Goal: Information Seeking & Learning: Check status

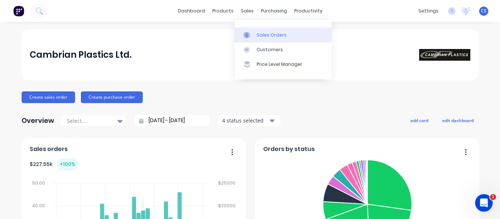
click at [255, 35] on link "Sales Orders" at bounding box center [283, 34] width 97 height 15
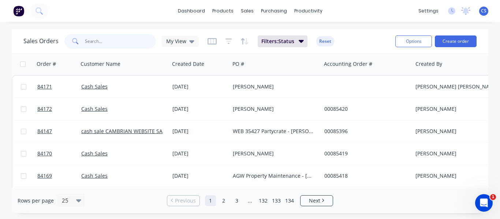
click at [125, 44] on input "text" at bounding box center [120, 41] width 71 height 15
type input "[PERSON_NAME]"
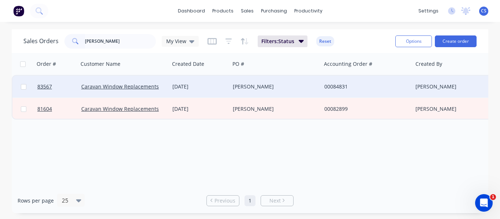
click at [226, 87] on div "[DATE]" at bounding box center [199, 86] width 55 height 7
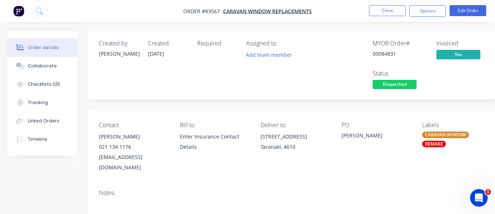
drag, startPoint x: 315, startPoint y: 136, endPoint x: 261, endPoint y: 138, distance: 53.5
click at [261, 138] on div "[STREET_ADDRESS]" at bounding box center [294, 136] width 69 height 10
copy div "[STREET_ADDRESS]"
drag, startPoint x: 135, startPoint y: 145, endPoint x: 98, endPoint y: 146, distance: 37.0
click at [98, 146] on div "Contact [PERSON_NAME] [PHONE_NUMBER] [EMAIL_ADDRESS][DOMAIN_NAME] Bill to Enter…" at bounding box center [295, 147] width 414 height 73
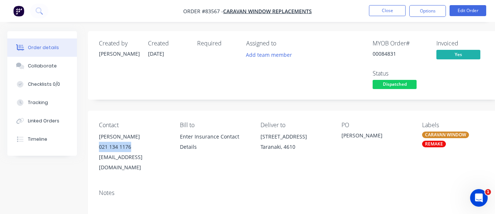
copy div "021 134 1176"
drag, startPoint x: 158, startPoint y: 156, endPoint x: 100, endPoint y: 156, distance: 57.9
click at [100, 156] on div "[EMAIL_ADDRESS][DOMAIN_NAME]" at bounding box center [133, 162] width 69 height 21
copy div "[EMAIL_ADDRESS][DOMAIN_NAME]"
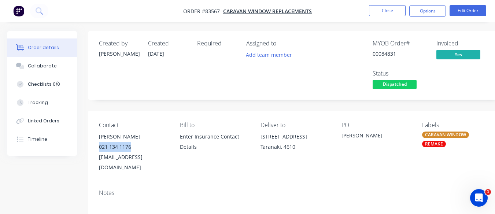
drag, startPoint x: 132, startPoint y: 145, endPoint x: 100, endPoint y: 148, distance: 32.4
click at [100, 148] on div "021 134 1176" at bounding box center [133, 147] width 69 height 10
copy div "021 134 1176"
drag, startPoint x: 315, startPoint y: 134, endPoint x: 260, endPoint y: 135, distance: 54.6
click at [260, 135] on div "[STREET_ADDRESS]" at bounding box center [294, 136] width 69 height 10
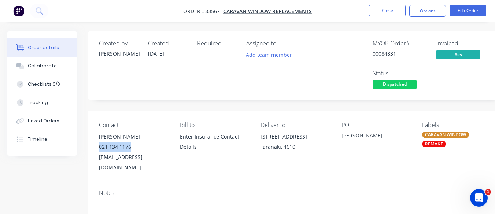
copy div "[STREET_ADDRESS]"
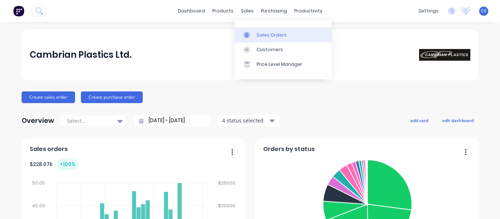
drag, startPoint x: 0, startPoint y: 0, endPoint x: 255, endPoint y: 32, distance: 257.2
click at [255, 32] on link "Sales Orders" at bounding box center [283, 34] width 97 height 15
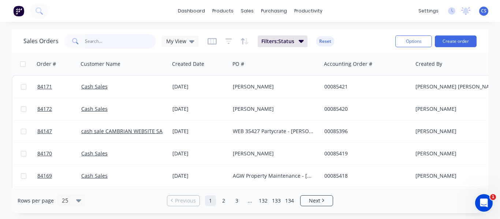
click at [105, 40] on input "text" at bounding box center [120, 41] width 71 height 15
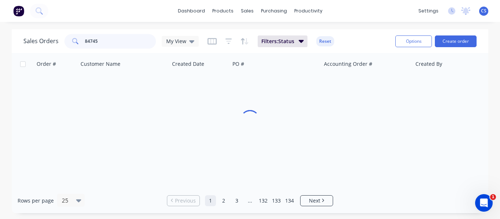
type input "84745"
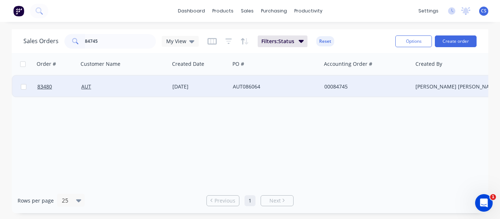
click at [205, 85] on div "23 Jul 2025" at bounding box center [199, 86] width 55 height 7
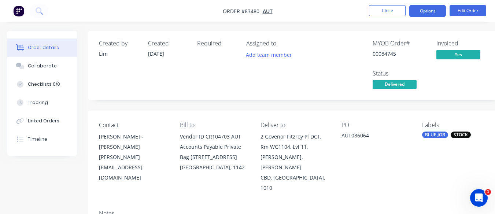
click at [438, 14] on button "Options" at bounding box center [427, 11] width 37 height 12
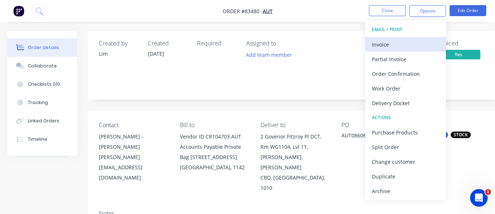
click at [396, 47] on div "Invoice" at bounding box center [405, 44] width 67 height 11
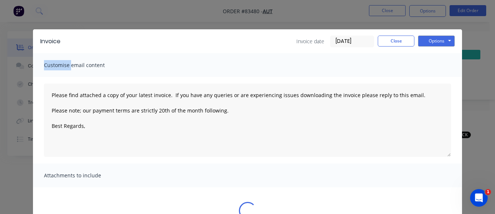
click at [396, 47] on div "Invoice Invoice date 23/07/25 Close Options Preview Print Email" at bounding box center [247, 41] width 429 height 24
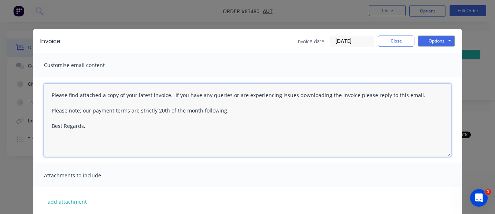
click at [91, 129] on textarea "Please find attached a copy of your latest invoice. If you have any queries or …" at bounding box center [247, 119] width 407 height 73
type textarea "Please find attached a copy of your latest invoice. If you have any queries or …"
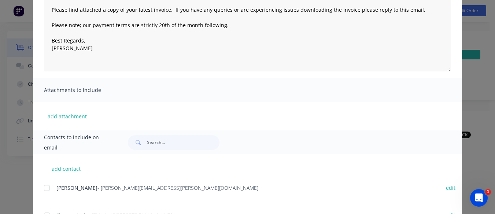
scroll to position [96, 0]
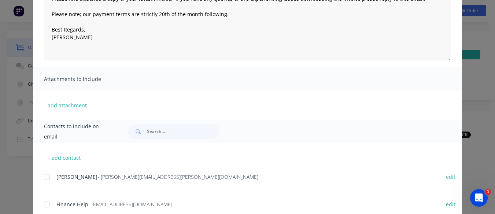
click at [44, 201] on div at bounding box center [47, 204] width 15 height 15
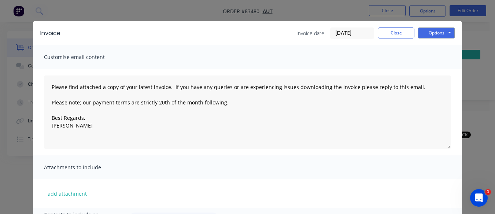
scroll to position [0, 0]
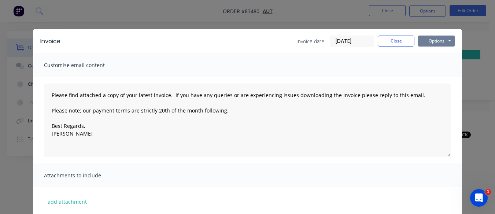
click at [431, 42] on button "Options" at bounding box center [436, 41] width 37 height 11
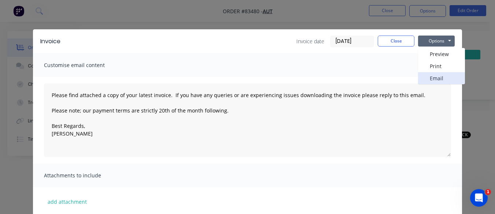
click at [423, 77] on button "Email" at bounding box center [441, 78] width 47 height 12
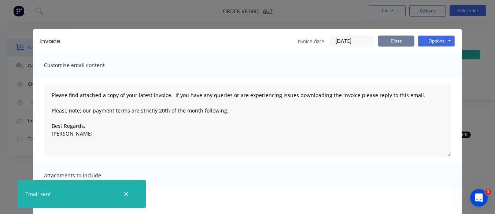
click at [394, 46] on button "Close" at bounding box center [396, 41] width 37 height 11
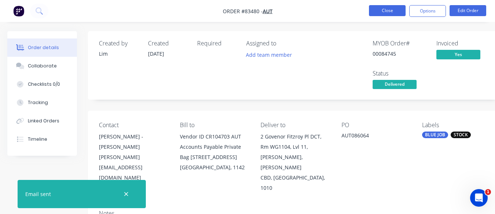
click at [389, 12] on button "Close" at bounding box center [387, 10] width 37 height 11
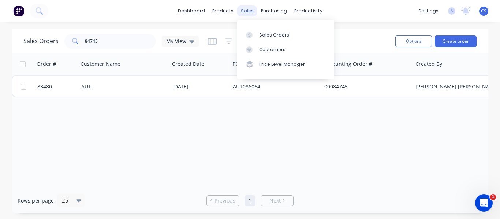
click at [246, 11] on div "sales" at bounding box center [247, 10] width 20 height 11
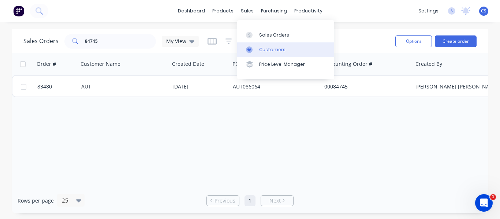
click at [258, 49] on link "Customers" at bounding box center [285, 49] width 97 height 15
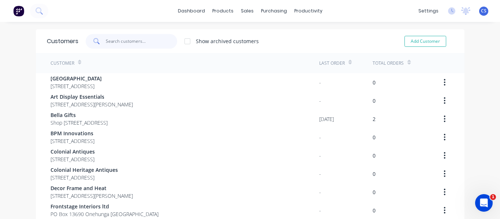
click at [125, 40] on input "text" at bounding box center [141, 41] width 71 height 15
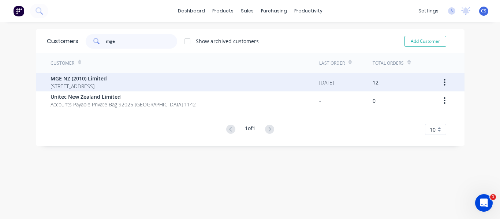
type input "mge"
click at [95, 77] on span "MGE NZ (2010) Limited" at bounding box center [79, 79] width 56 height 8
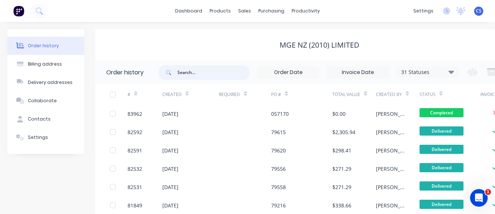
click at [207, 68] on input "text" at bounding box center [213, 72] width 73 height 15
type input "83167"
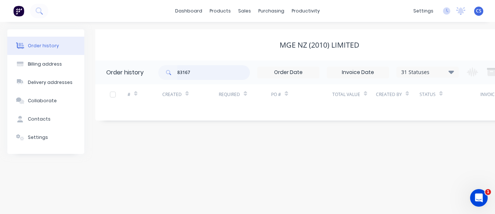
click at [207, 68] on input "83167" at bounding box center [213, 72] width 73 height 15
type input "81876"
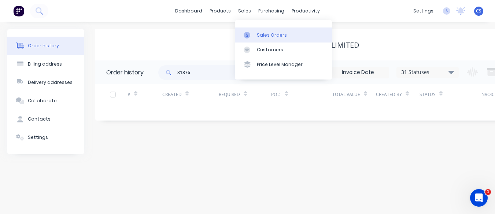
click at [260, 34] on div "Sales Orders" at bounding box center [272, 35] width 30 height 7
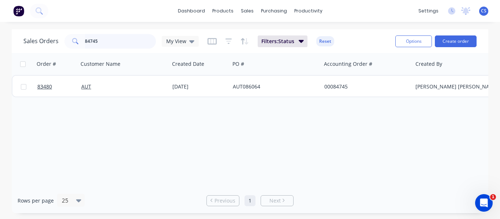
click at [105, 39] on input "84745" at bounding box center [120, 41] width 71 height 15
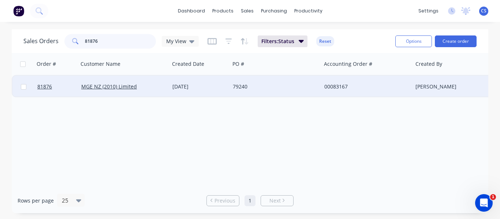
type input "81876"
click at [150, 85] on div "MGE NZ (2010) Limited" at bounding box center [121, 86] width 81 height 7
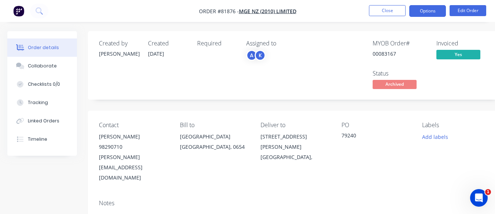
click at [431, 14] on button "Options" at bounding box center [427, 11] width 37 height 12
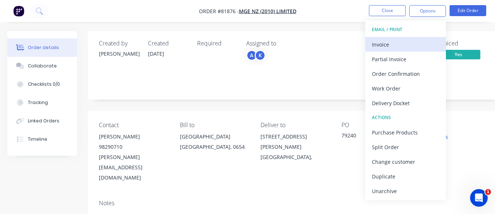
click at [398, 42] on div "Invoice" at bounding box center [405, 44] width 67 height 11
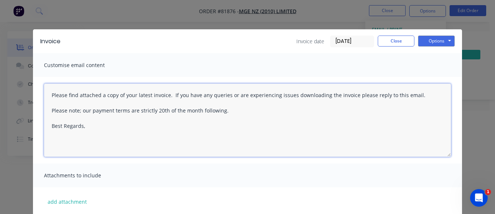
click at [107, 132] on textarea "Please find attached a copy of your latest invoice. If you have any queries or …" at bounding box center [247, 119] width 407 height 73
type textarea "Please find attached a copy of your latest invoice. If you have any queries or …"
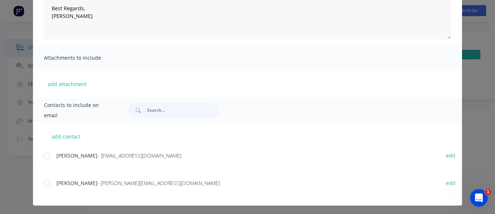
scroll to position [119, 0]
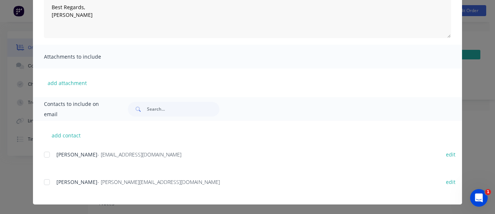
click at [42, 156] on div at bounding box center [47, 154] width 15 height 15
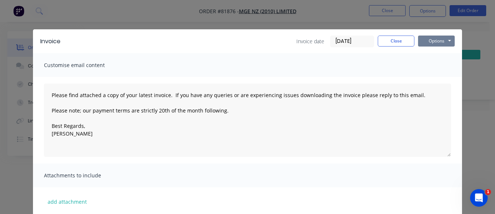
click at [422, 42] on button "Options" at bounding box center [436, 41] width 37 height 11
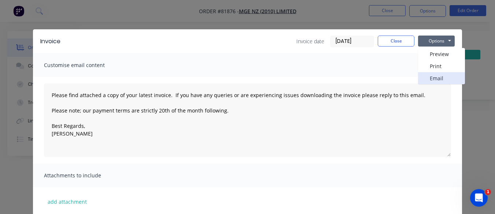
click at [426, 78] on button "Email" at bounding box center [441, 78] width 47 height 12
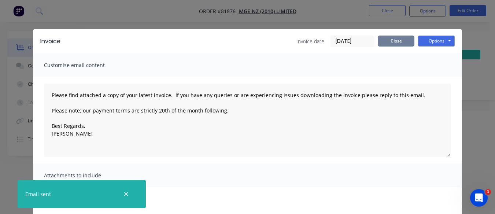
click at [386, 46] on button "Close" at bounding box center [396, 41] width 37 height 11
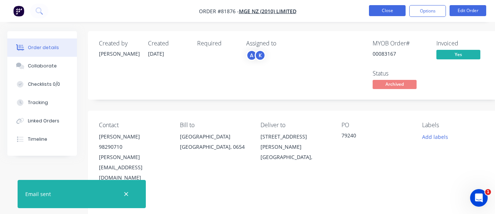
click at [386, 12] on button "Close" at bounding box center [387, 10] width 37 height 11
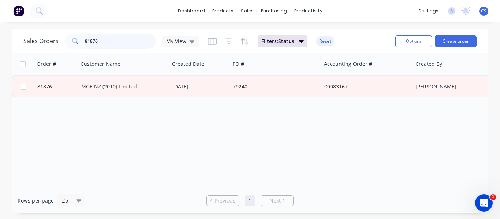
click at [90, 42] on input "81876" at bounding box center [120, 41] width 71 height 15
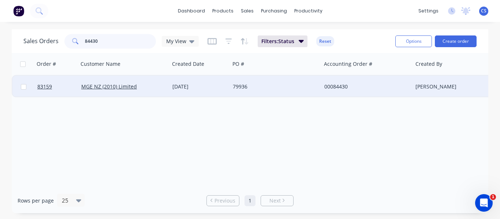
type input "84430"
click at [167, 85] on div "MGE NZ (2010) Limited" at bounding box center [124, 87] width 92 height 22
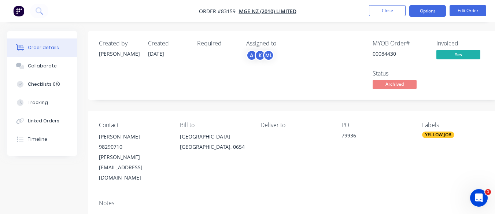
drag, startPoint x: 436, startPoint y: 11, endPoint x: 432, endPoint y: 7, distance: 5.7
click at [432, 7] on button "Options" at bounding box center [427, 11] width 37 height 12
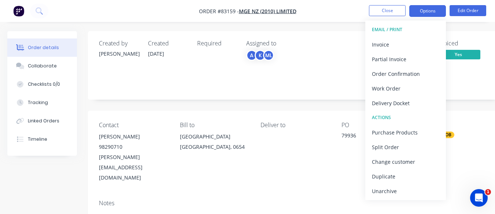
click at [432, 7] on button "Options" at bounding box center [427, 11] width 37 height 12
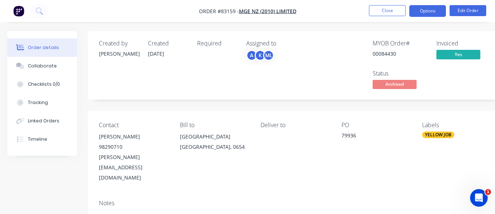
drag, startPoint x: 428, startPoint y: 9, endPoint x: 425, endPoint y: 12, distance: 4.7
click at [425, 12] on button "Options" at bounding box center [427, 11] width 37 height 12
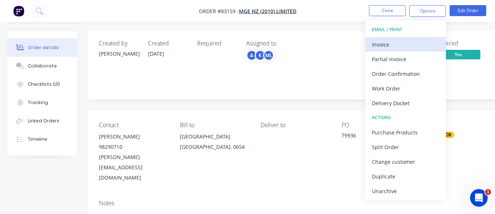
click at [395, 41] on div "Invoice" at bounding box center [405, 44] width 67 height 11
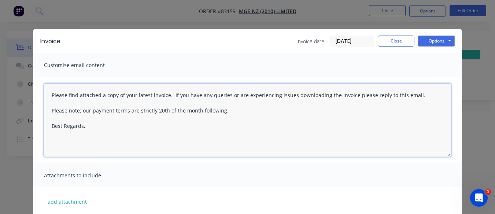
click at [101, 125] on textarea "Please find attached a copy of your latest invoice. If you have any queries or …" at bounding box center [247, 119] width 407 height 73
type textarea "Please find attached a copy of your latest invoice. If you have any queries or …"
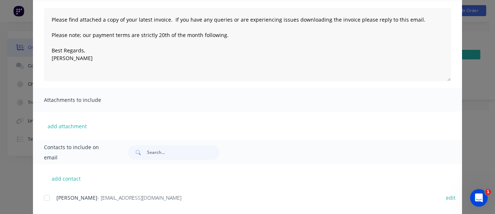
scroll to position [88, 0]
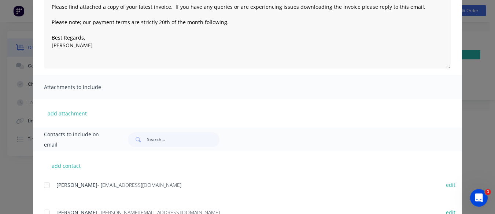
click at [42, 186] on div at bounding box center [47, 185] width 15 height 15
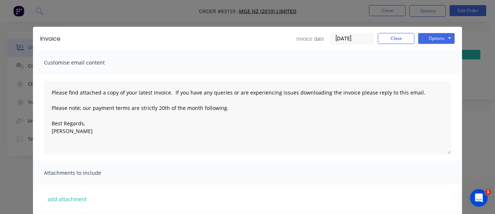
scroll to position [0, 0]
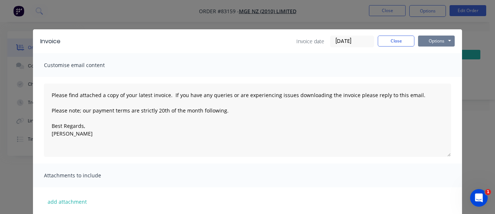
click at [442, 40] on button "Options" at bounding box center [436, 41] width 37 height 11
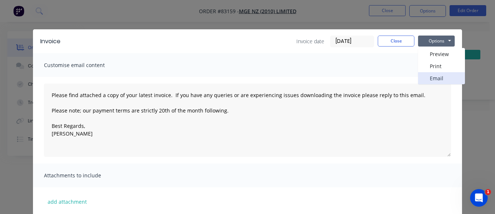
click at [424, 75] on button "Email" at bounding box center [441, 78] width 47 height 12
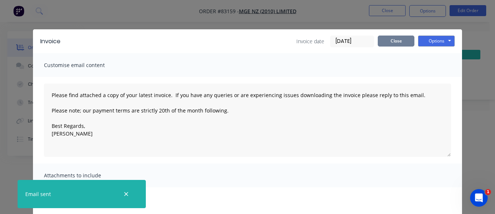
click at [389, 39] on button "Close" at bounding box center [396, 41] width 37 height 11
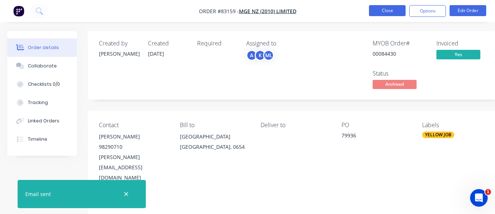
click at [390, 13] on button "Close" at bounding box center [387, 10] width 37 height 11
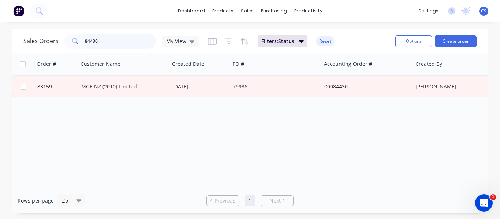
click at [95, 40] on input "84430" at bounding box center [120, 41] width 71 height 15
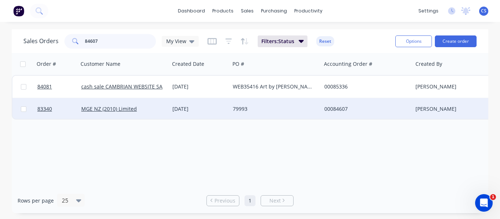
type input "84607"
click at [208, 109] on div "16 Jul 2025" at bounding box center [199, 108] width 55 height 7
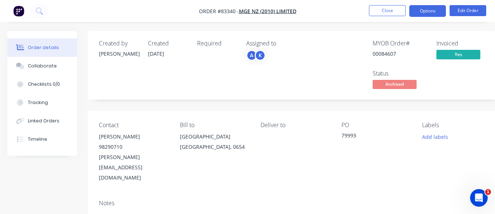
click at [438, 15] on button "Options" at bounding box center [427, 11] width 37 height 12
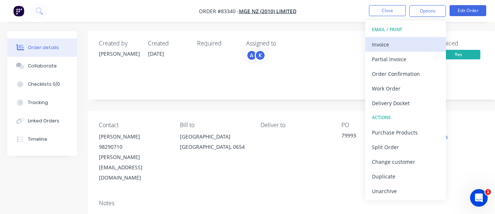
click at [404, 43] on div "Invoice" at bounding box center [405, 44] width 67 height 11
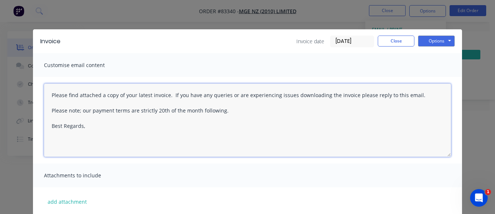
click at [95, 131] on textarea "Please find attached a copy of your latest invoice. If you have any queries or …" at bounding box center [247, 119] width 407 height 73
type textarea "Please find attached a copy of your latest invoice. If you have any queries or …"
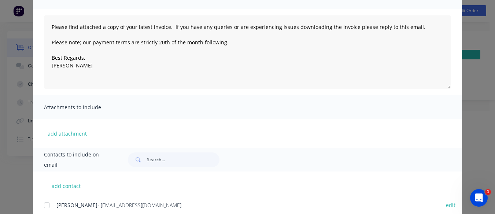
scroll to position [73, 0]
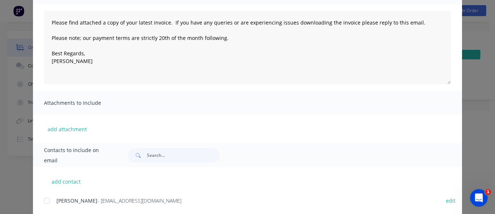
click at [44, 200] on div at bounding box center [47, 200] width 15 height 15
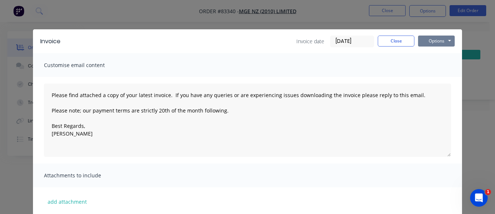
click at [443, 41] on button "Options" at bounding box center [436, 41] width 37 height 11
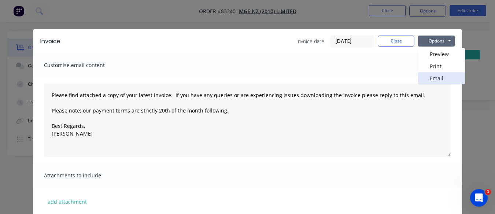
click at [432, 75] on button "Email" at bounding box center [441, 78] width 47 height 12
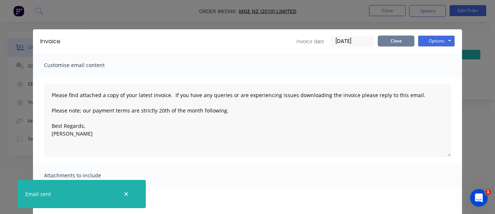
click at [400, 40] on button "Close" at bounding box center [396, 41] width 37 height 11
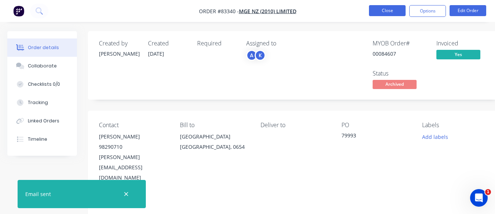
click at [387, 15] on button "Close" at bounding box center [387, 10] width 37 height 11
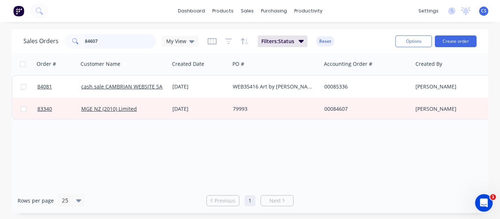
click at [106, 38] on input "84607" at bounding box center [120, 41] width 71 height 15
type input "8"
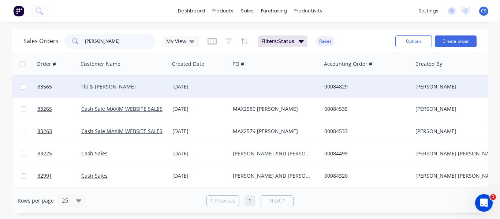
type input "frankie"
click at [214, 86] on div "[DATE]" at bounding box center [199, 86] width 55 height 7
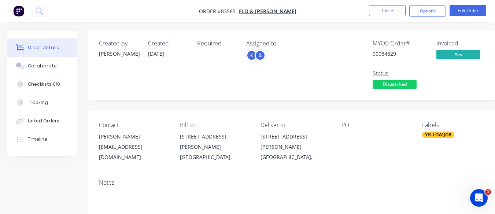
click at [486, 61] on div "MYOB Order # 00084829 Invoiced Yes Status Dispatched" at bounding box center [405, 65] width 172 height 51
click at [378, 10] on button "Close" at bounding box center [387, 10] width 37 height 11
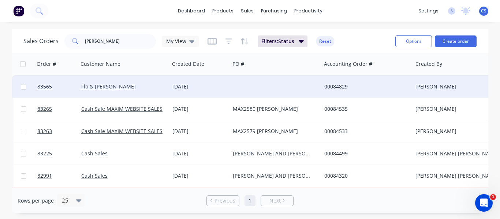
click at [287, 89] on div at bounding box center [276, 87] width 92 height 22
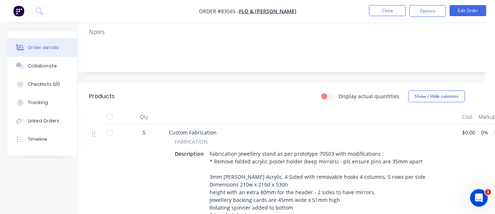
scroll to position [150, 0]
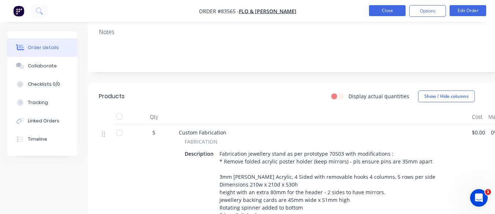
click at [383, 15] on button "Close" at bounding box center [387, 10] width 37 height 11
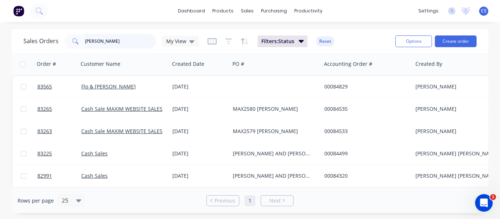
click at [92, 41] on input "frankie" at bounding box center [120, 41] width 71 height 15
paste input "85318"
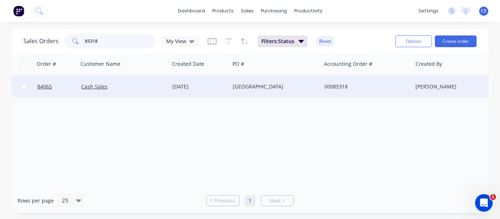
type input "85318"
click at [149, 78] on div "Cash Sales" at bounding box center [124, 87] width 92 height 22
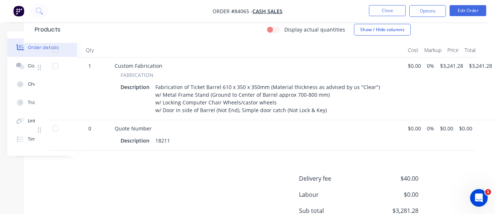
scroll to position [249, 64]
